Goal: Find contact information: Find contact information

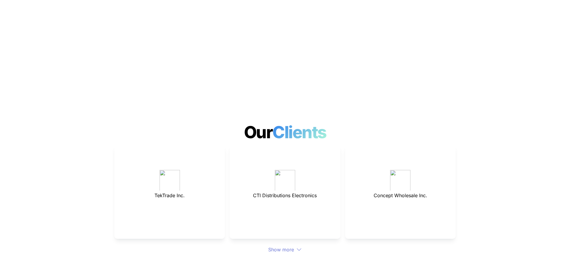
scroll to position [1556, 0]
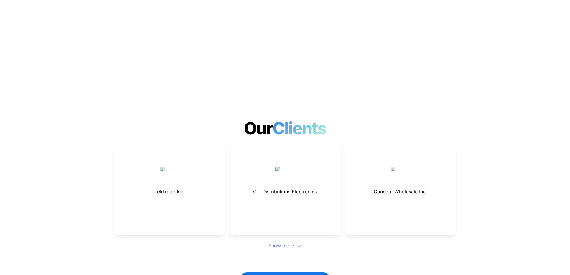
click at [274, 242] on div "Show more" at bounding box center [284, 245] width 341 height 7
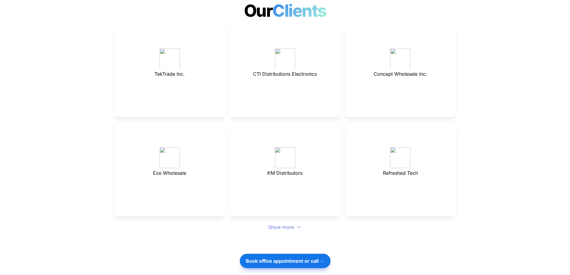
scroll to position [1676, 0]
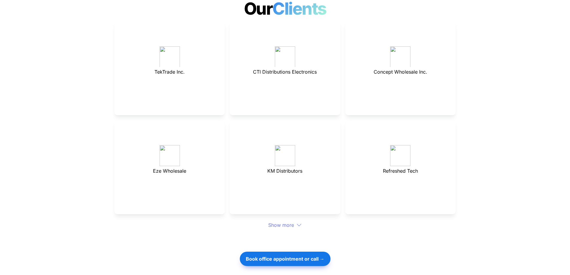
click at [289, 221] on div "Show more" at bounding box center [284, 224] width 341 height 7
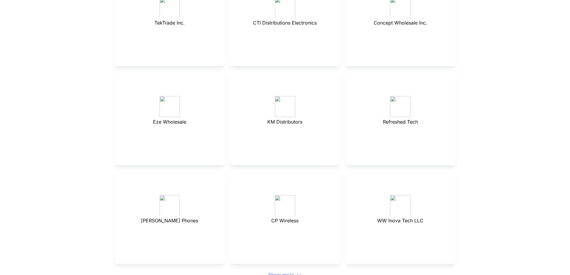
scroll to position [1765, 0]
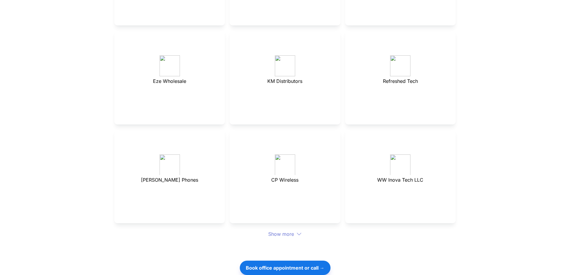
click at [287, 230] on div "Show more" at bounding box center [284, 233] width 341 height 7
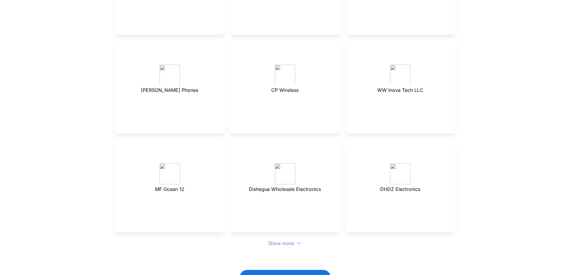
click at [285, 240] on div "Show more" at bounding box center [284, 243] width 341 height 7
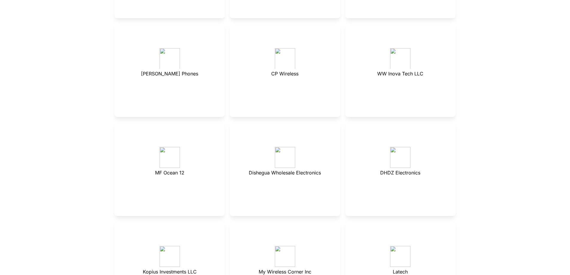
scroll to position [1975, 0]
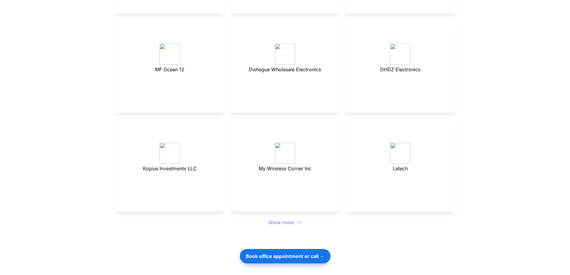
click at [289, 219] on div "Show more" at bounding box center [284, 222] width 341 height 7
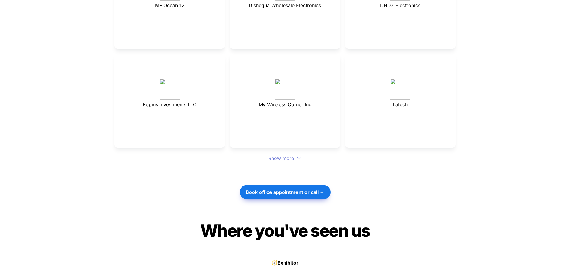
scroll to position [2065, 0]
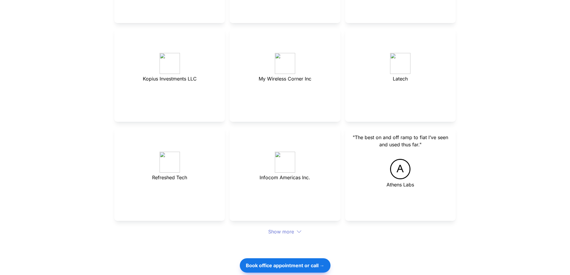
click at [287, 133] on p at bounding box center [284, 138] width 95 height 10
click at [294, 228] on div "Show more" at bounding box center [284, 231] width 341 height 7
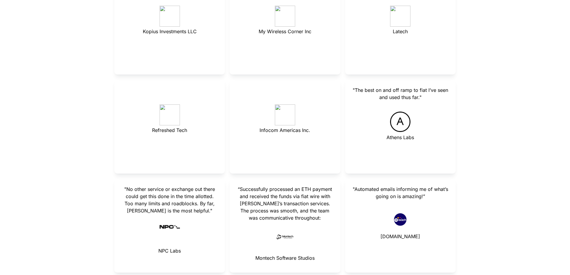
scroll to position [2124, 0]
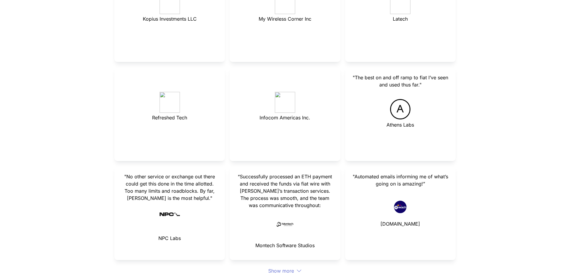
click at [284, 267] on div "Show more" at bounding box center [284, 270] width 341 height 7
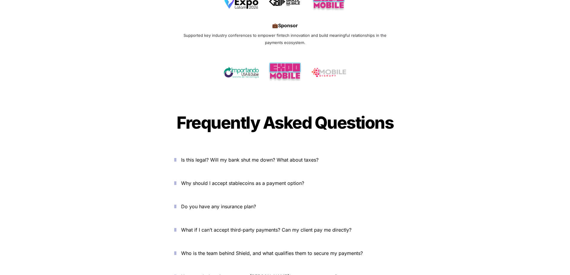
scroll to position [2633, 0]
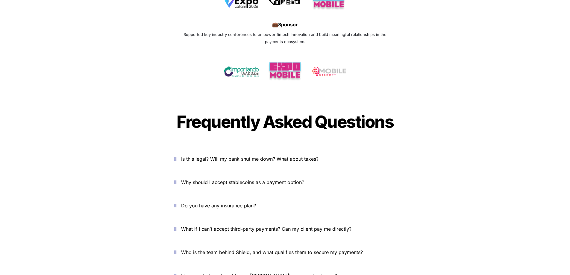
click at [176, 155] on icon "button" at bounding box center [175, 158] width 2 height 7
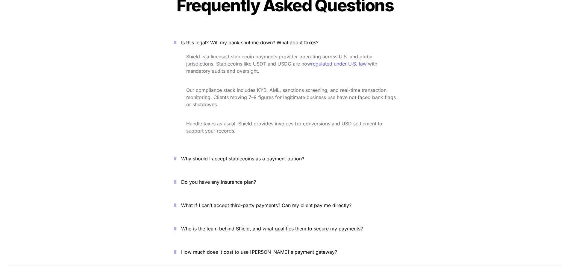
scroll to position [2753, 0]
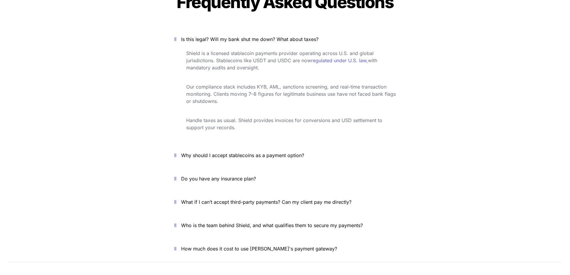
click at [176, 152] on icon "button" at bounding box center [175, 155] width 2 height 7
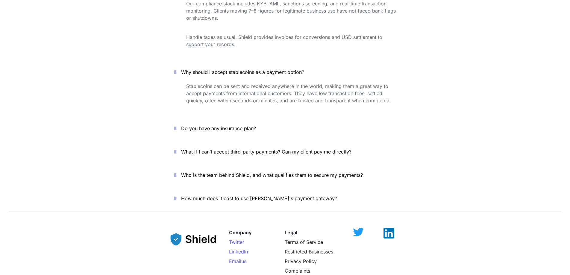
scroll to position [2843, 0]
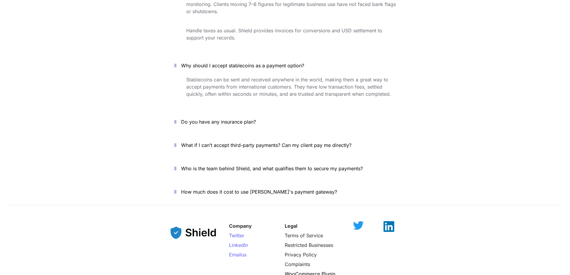
click at [176, 118] on icon "button" at bounding box center [175, 121] width 2 height 7
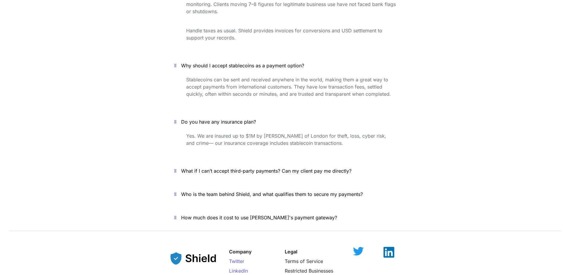
click at [174, 162] on button "What if I can’t accept third-party payments? Can my client pay me directly?" at bounding box center [284, 171] width 239 height 19
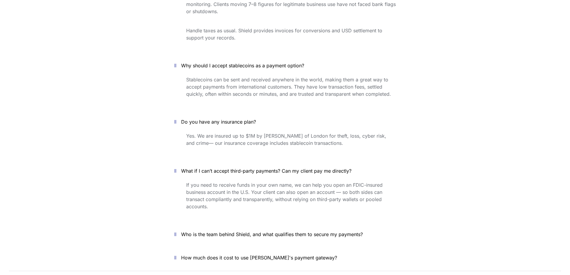
click at [176, 231] on icon "button" at bounding box center [175, 234] width 2 height 7
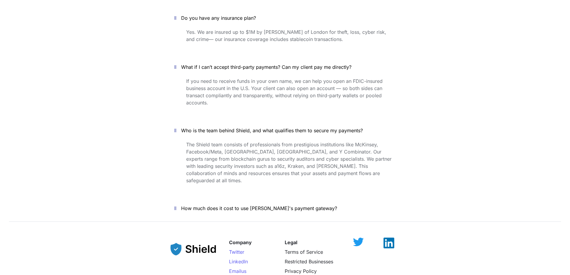
scroll to position [2962, 0]
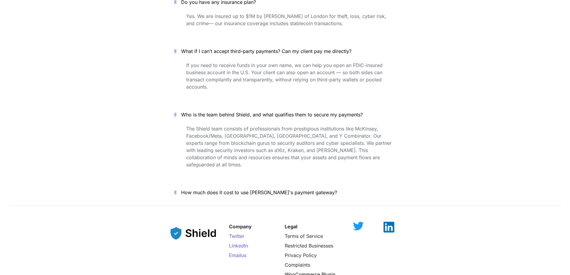
click at [176, 189] on icon "button" at bounding box center [175, 192] width 2 height 7
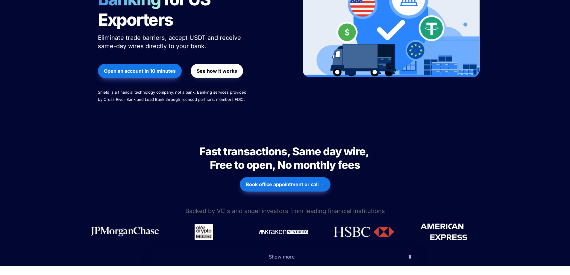
scroll to position [0, 0]
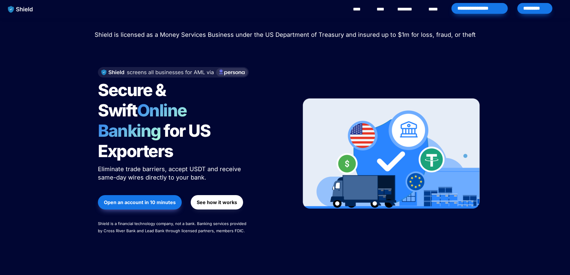
click at [405, 11] on link "********" at bounding box center [407, 9] width 21 height 7
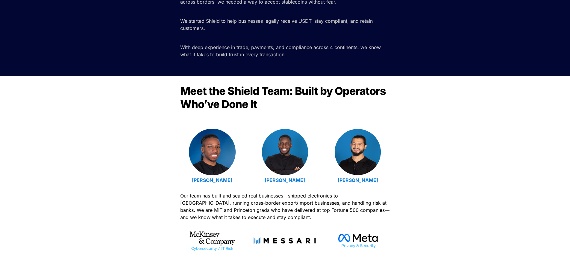
scroll to position [120, 0]
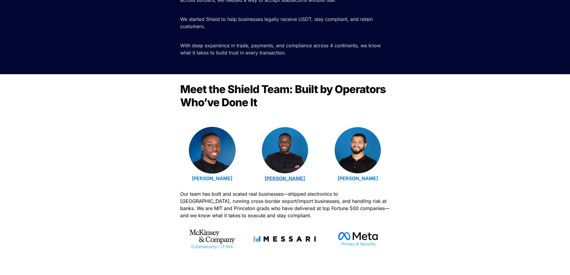
drag, startPoint x: 285, startPoint y: 180, endPoint x: 293, endPoint y: 180, distance: 8.1
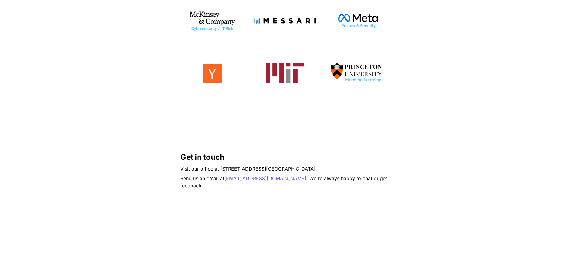
scroll to position [359, 0]
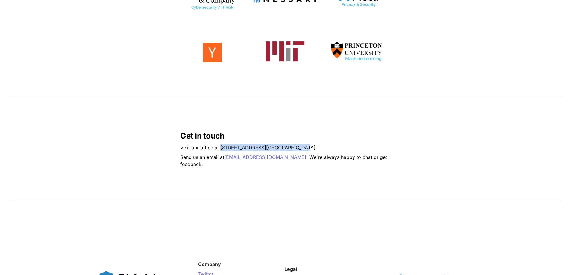
drag, startPoint x: 220, startPoint y: 150, endPoint x: 316, endPoint y: 148, distance: 95.5
click at [316, 148] on p "Visit our office at 2608 NW 72nd Ave, Miami, FL 33122" at bounding box center [284, 148] width 209 height 10
copy p "2608 NW 72nd Ave, Miami, FL 33122"
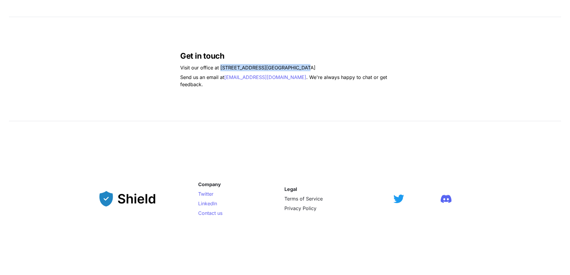
scroll to position [449, 0]
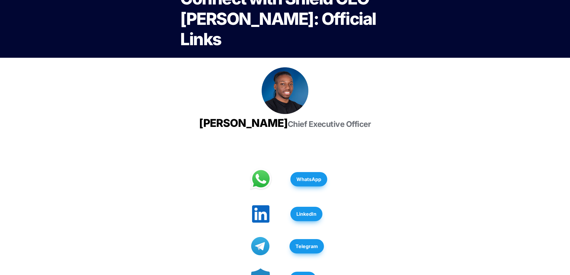
scroll to position [90, 0]
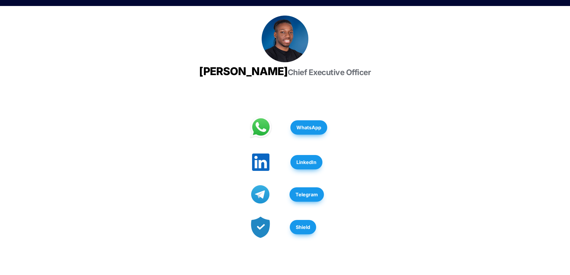
click at [307, 165] on strong "LinkedIn" at bounding box center [306, 162] width 20 height 6
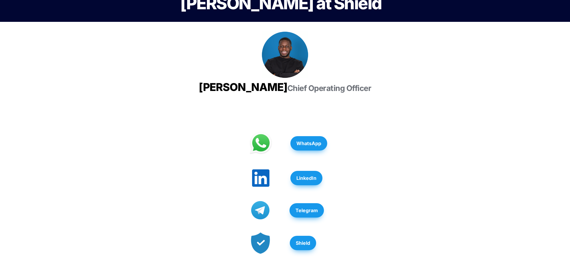
scroll to position [90, 0]
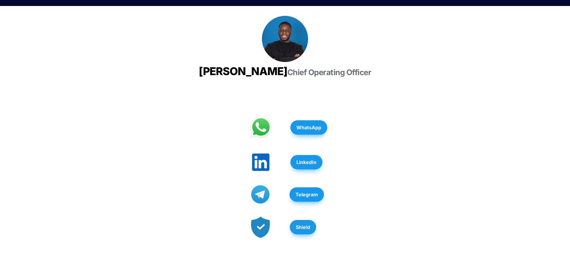
click at [311, 169] on button "LinkedIn" at bounding box center [306, 162] width 32 height 14
